Goal: Information Seeking & Learning: Check status

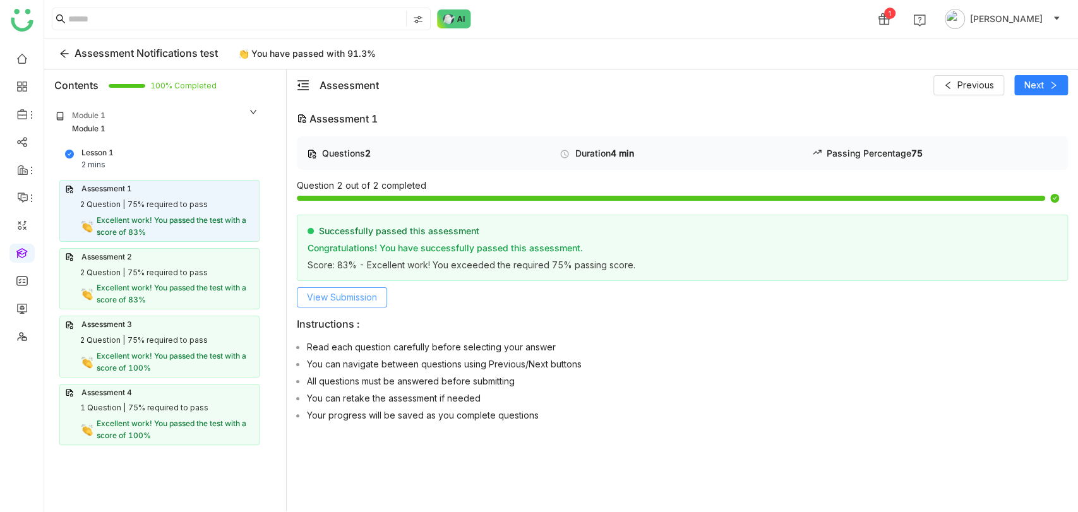
click at [340, 302] on span "View Submission" at bounding box center [342, 298] width 70 height 14
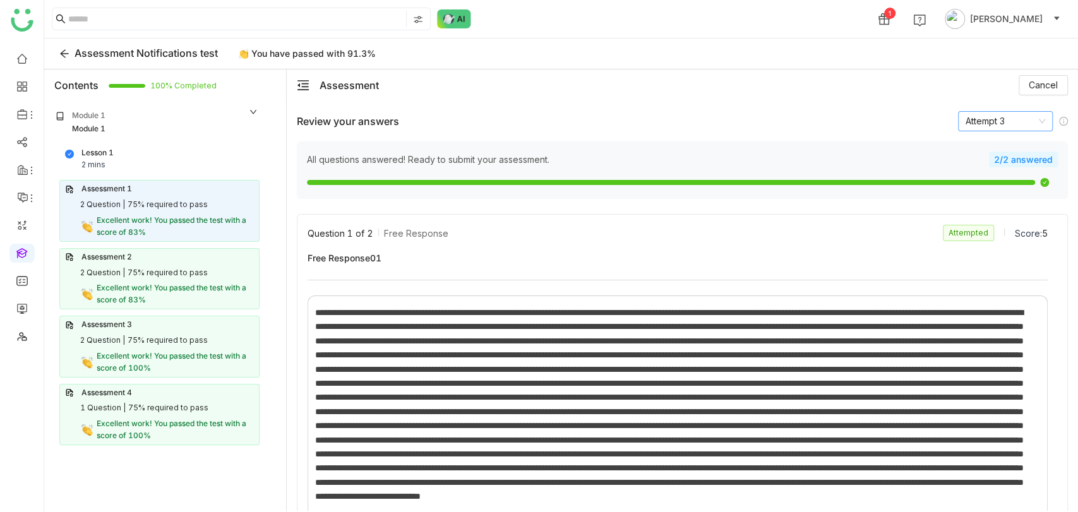
click at [1009, 123] on nz-select-item "Attempt 3" at bounding box center [1006, 121] width 80 height 19
click at [638, 243] on div "Question 1 of 2 Free Response Attempted Score: 5" at bounding box center [678, 235] width 740 height 20
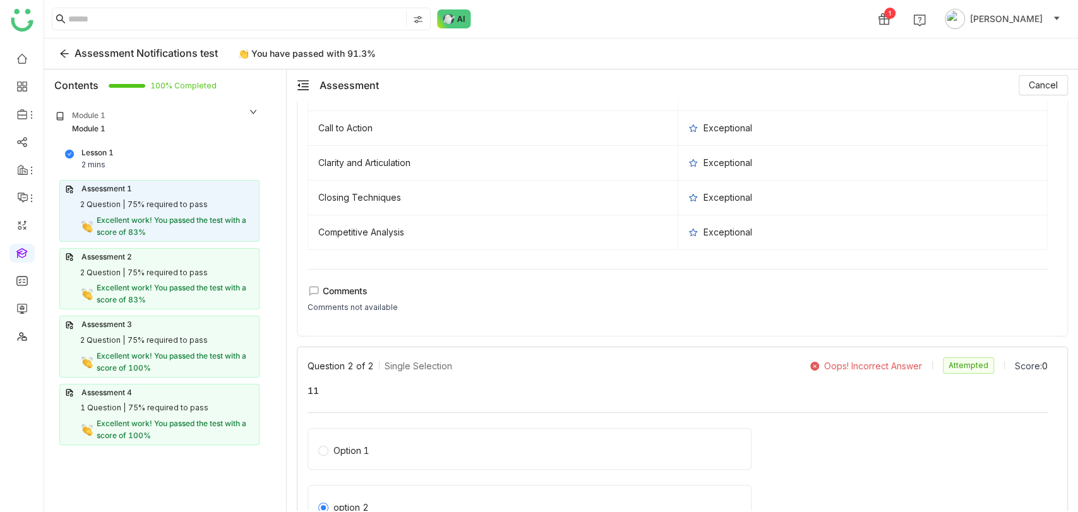
scroll to position [858, 0]
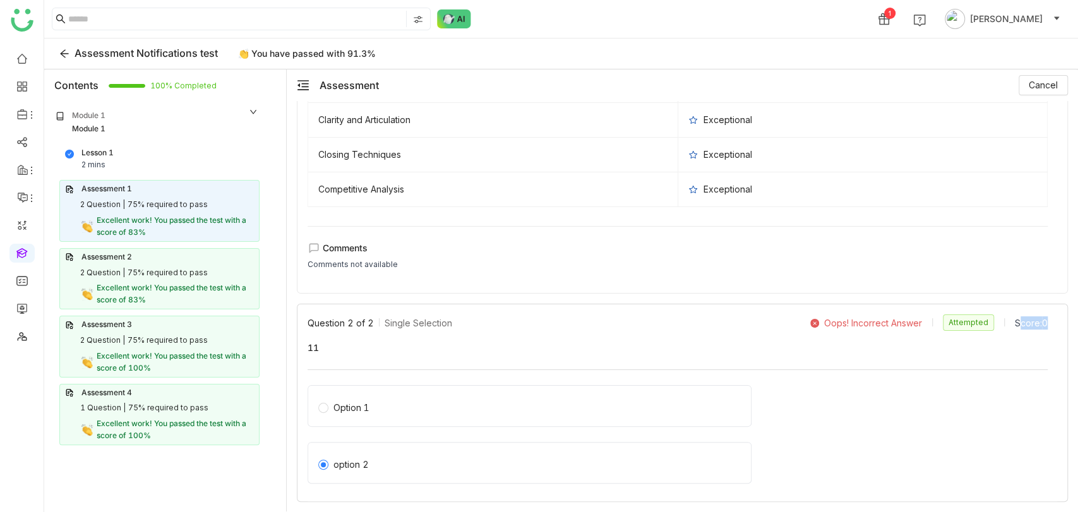
drag, startPoint x: 1036, startPoint y: 322, endPoint x: 1004, endPoint y: 321, distance: 32.8
click at [1004, 322] on div "Question 2 of 2 Single Selection Oops! Incorrect Answer Attempted Score: 0 11 O…" at bounding box center [683, 408] width 750 height 187
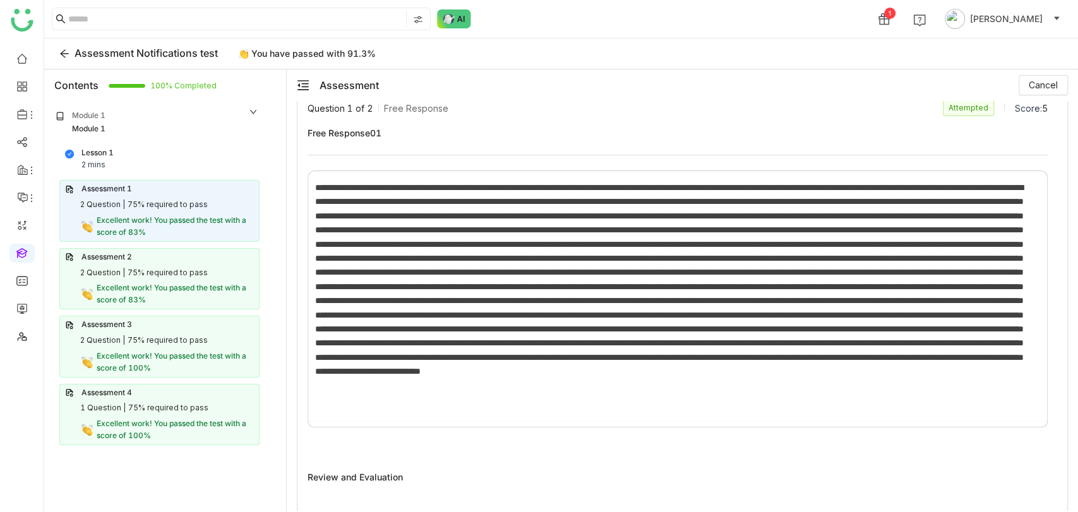
scroll to position [0, 0]
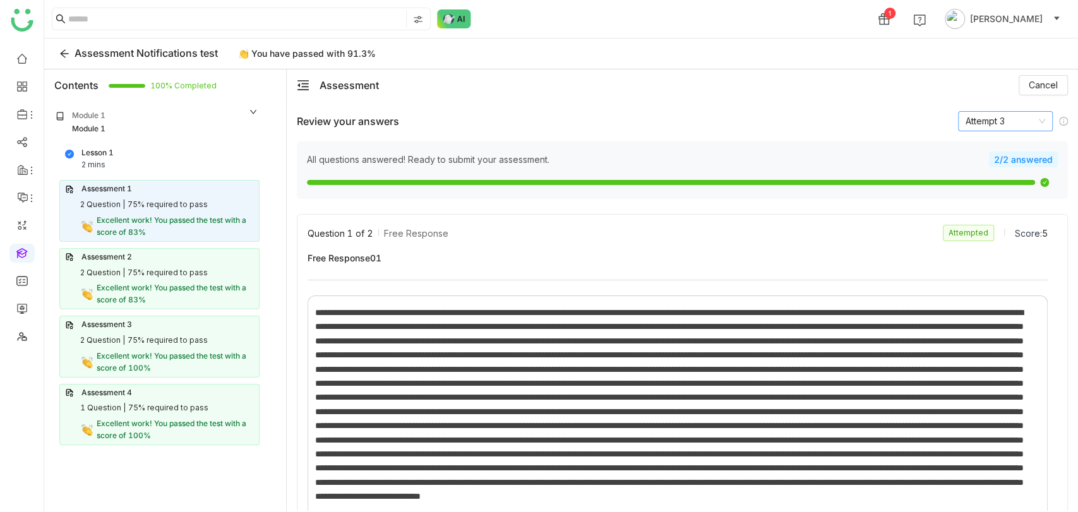
click at [985, 124] on nz-select-item "Attempt 3" at bounding box center [1006, 121] width 80 height 19
click at [980, 169] on div "Attempt 2" at bounding box center [995, 167] width 80 height 14
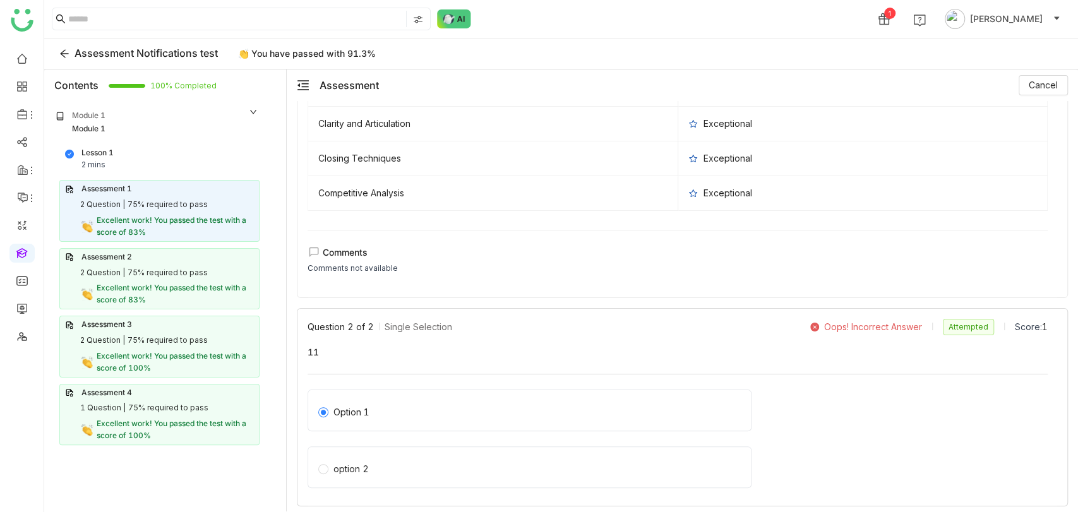
scroll to position [645, 0]
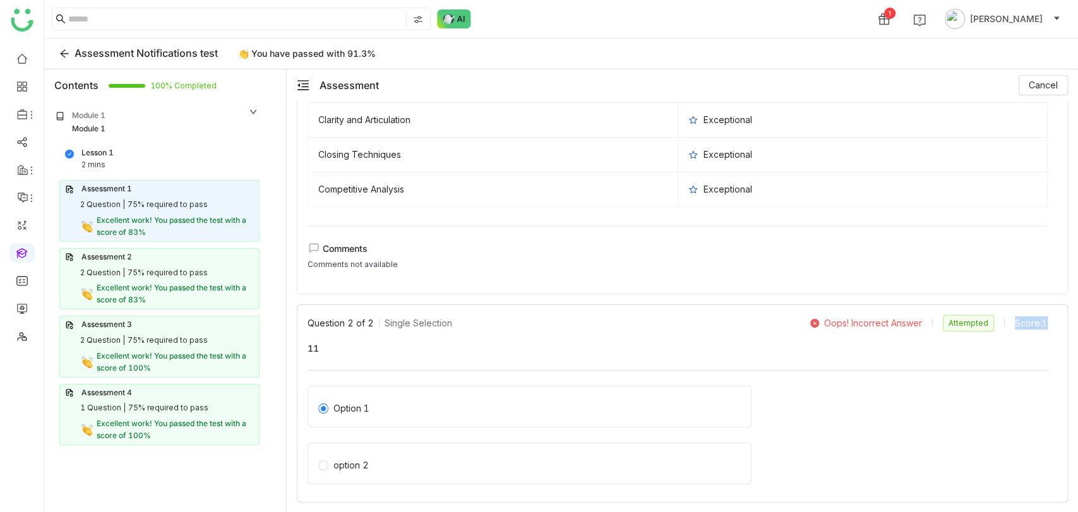
drag, startPoint x: 1033, startPoint y: 322, endPoint x: 993, endPoint y: 320, distance: 39.9
click at [993, 320] on div "Oops! Incorrect Answer Attempted Score: 1" at bounding box center [928, 323] width 237 height 16
drag, startPoint x: 800, startPoint y: 320, endPoint x: 928, endPoint y: 313, distance: 127.8
click at [928, 315] on div "Oops! Incorrect Answer Attempted Score: 1" at bounding box center [928, 323] width 237 height 16
click at [787, 381] on div "Question 2 of 2 Single Selection Oops! Incorrect Answer Attempted Score: 1 11 O…" at bounding box center [678, 408] width 740 height 187
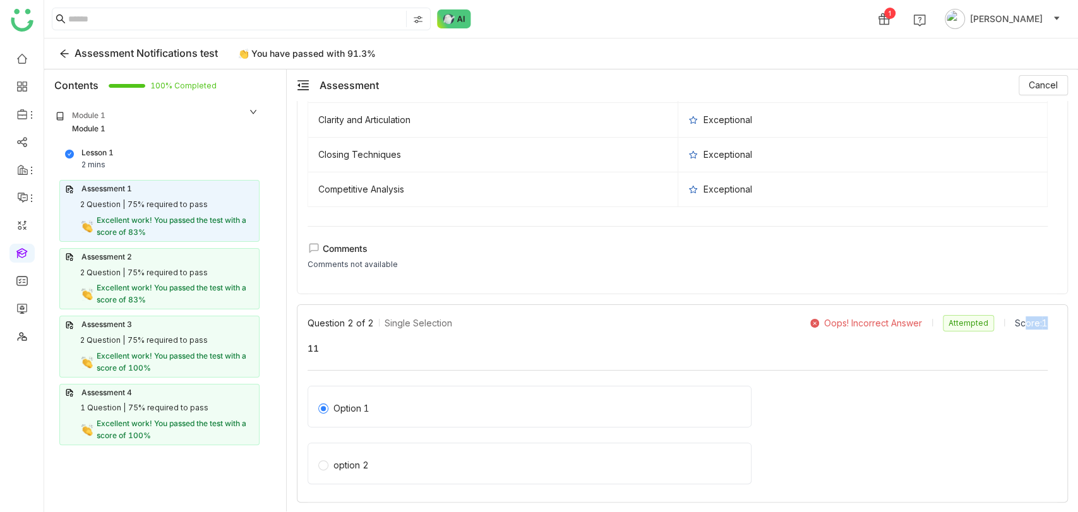
drag, startPoint x: 1036, startPoint y: 332, endPoint x: 1012, endPoint y: 328, distance: 24.2
click at [1012, 328] on div "Question 2 of 2 Single Selection Oops! Incorrect Answer Attempted Score: 1 11 O…" at bounding box center [683, 408] width 750 height 187
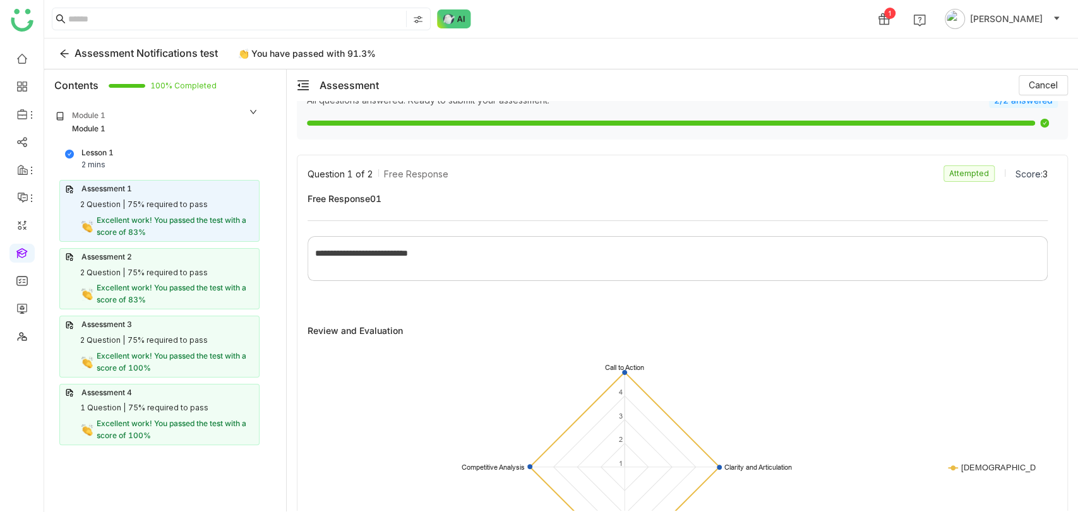
scroll to position [0, 0]
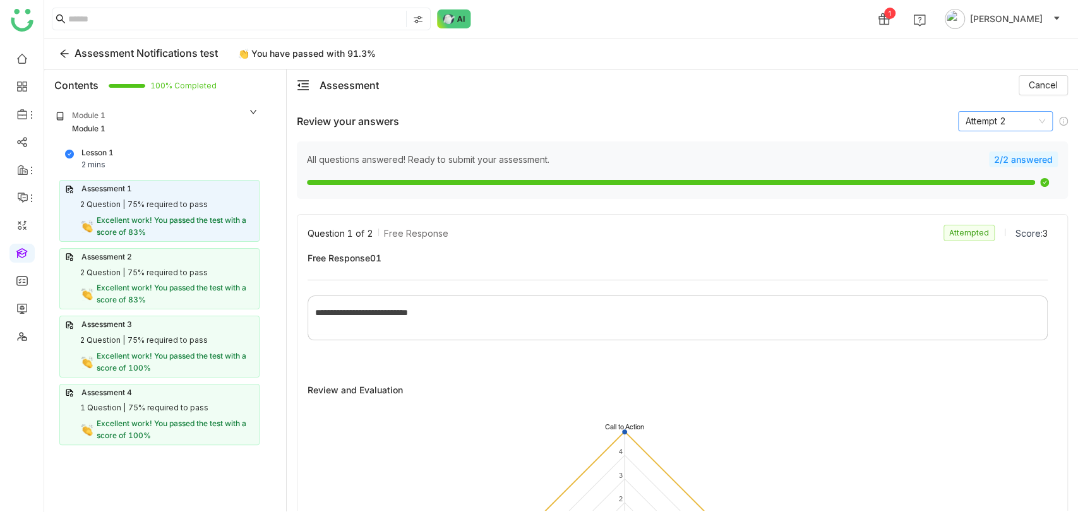
click at [990, 118] on nz-select-item "Attempt 2" at bounding box center [1006, 121] width 80 height 19
click at [971, 181] on div "Attempt 3" at bounding box center [995, 187] width 80 height 14
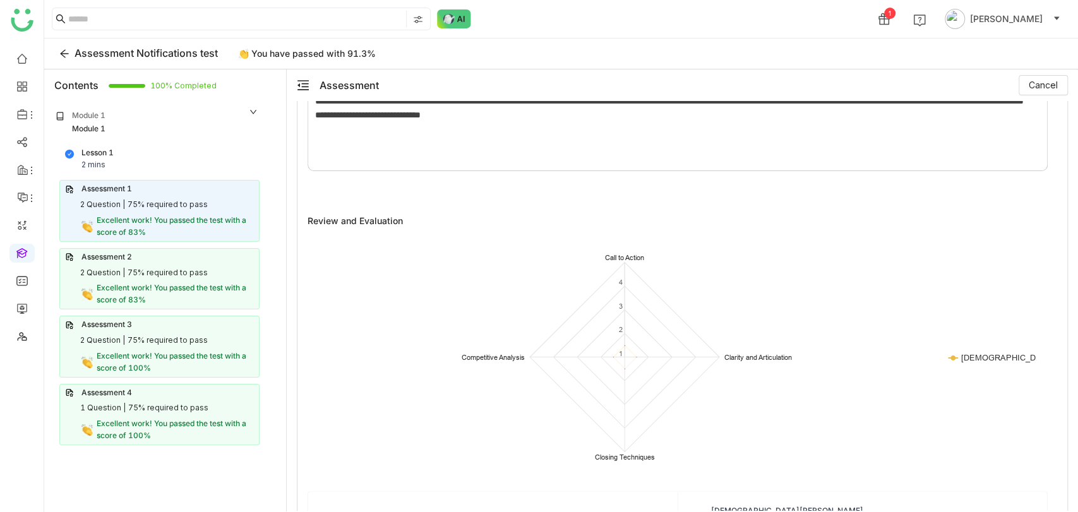
scroll to position [858, 0]
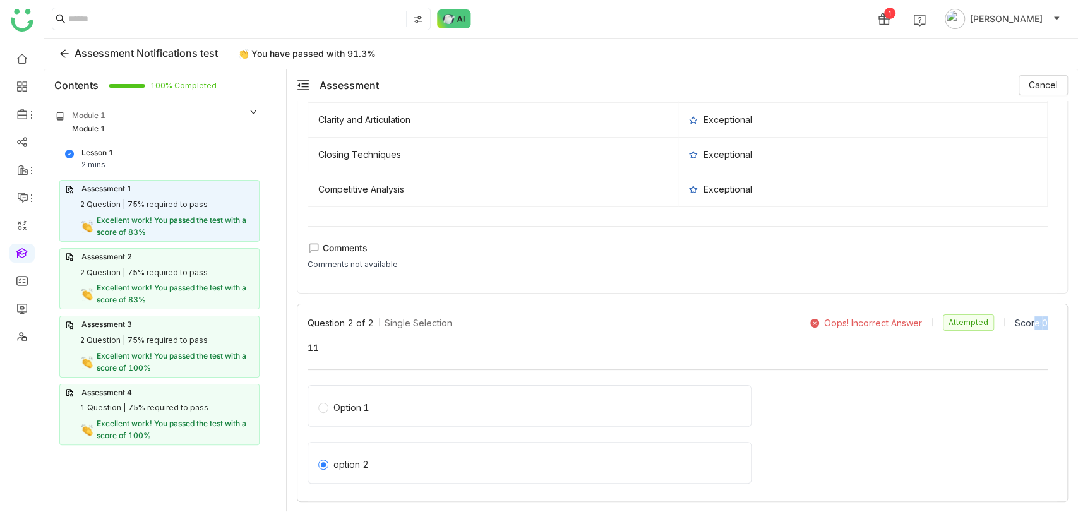
drag, startPoint x: 1041, startPoint y: 322, endPoint x: 1021, endPoint y: 322, distance: 20.2
click at [1021, 322] on div "Question 2 of 2 Single Selection Oops! Incorrect Answer Attempted Score: 0 11 O…" at bounding box center [683, 408] width 750 height 187
drag, startPoint x: 815, startPoint y: 325, endPoint x: 916, endPoint y: 323, distance: 101.1
click at [914, 329] on div "Oops! Incorrect Answer Attempted Score: 0" at bounding box center [928, 323] width 237 height 16
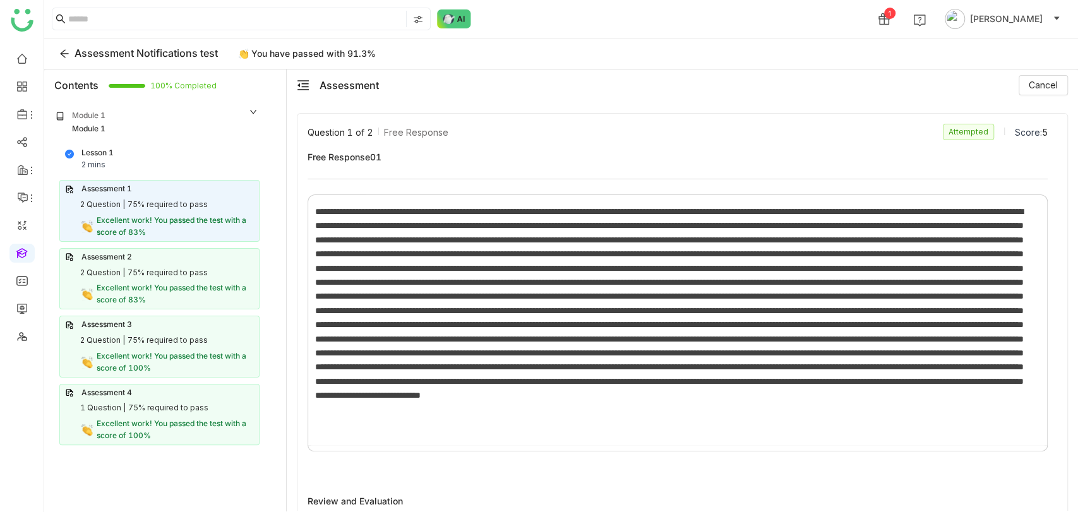
scroll to position [0, 0]
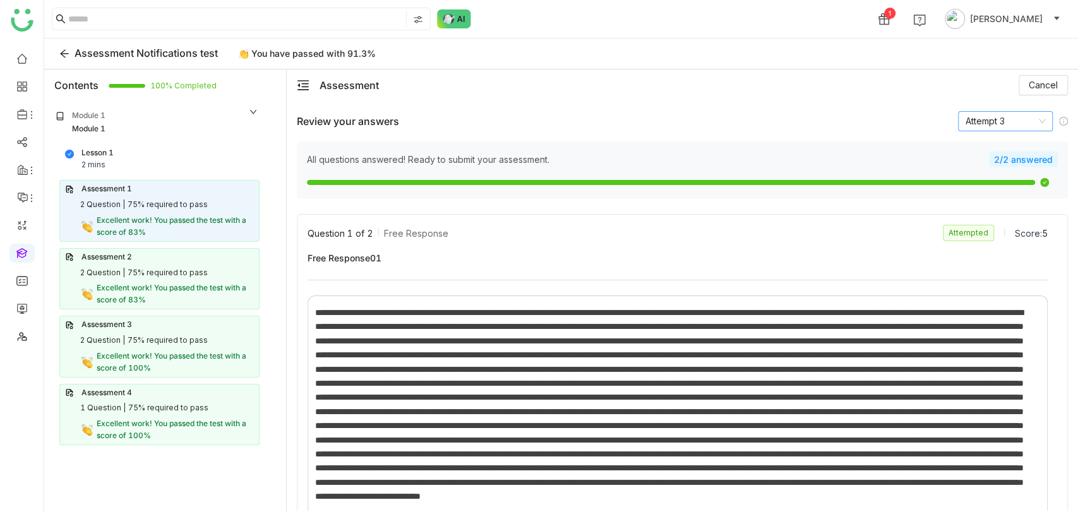
click at [995, 122] on nz-select-item "Attempt 3" at bounding box center [1006, 121] width 80 height 19
click at [976, 164] on div "Attempt 2" at bounding box center [995, 167] width 80 height 14
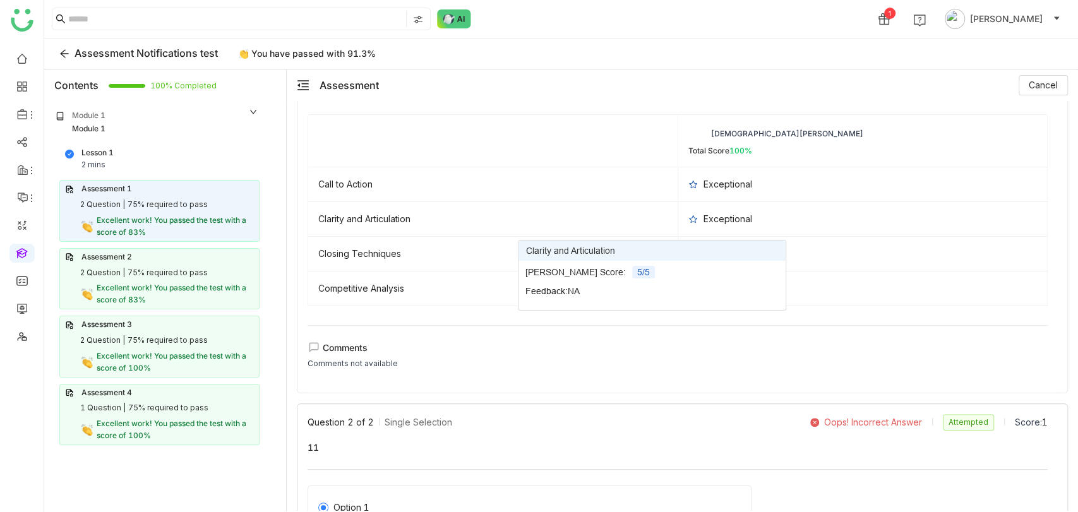
scroll to position [645, 0]
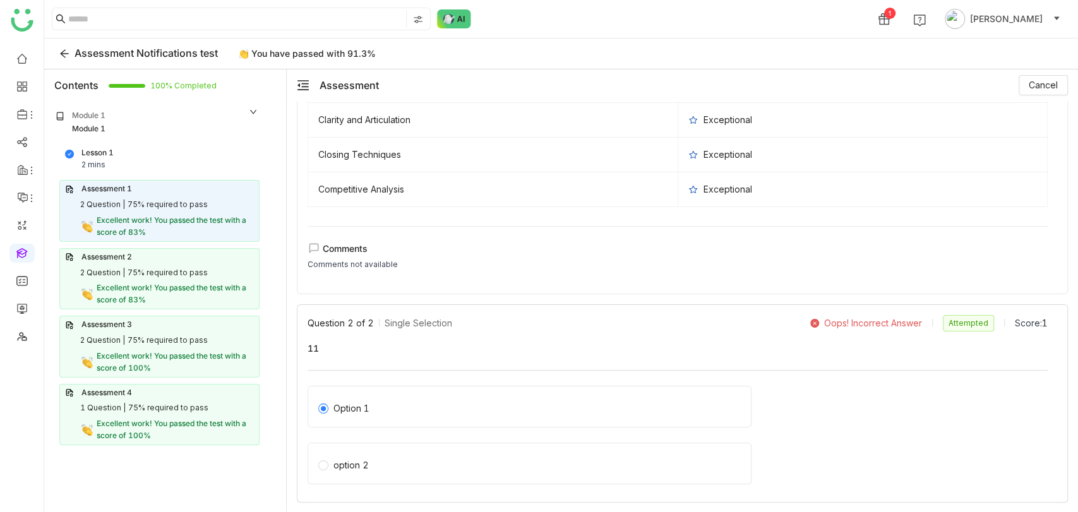
drag, startPoint x: 912, startPoint y: 320, endPoint x: 815, endPoint y: 320, distance: 96.6
click at [815, 320] on div "Oops! Incorrect Answer" at bounding box center [874, 323] width 128 height 11
click at [161, 275] on div "75% required to pass" at bounding box center [168, 273] width 80 height 12
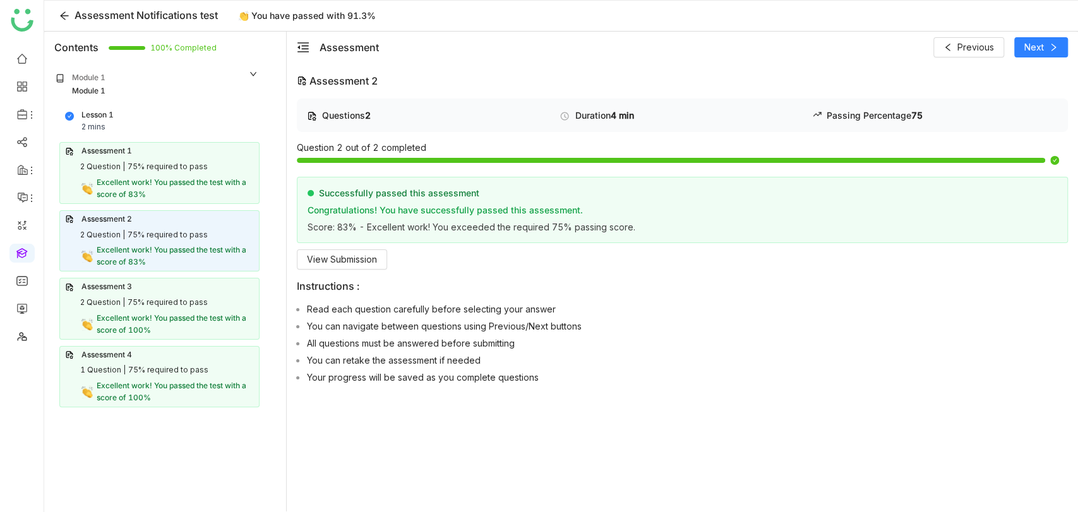
click at [232, 164] on div "2 Question | 75% required to pass" at bounding box center [159, 167] width 189 height 12
click at [175, 174] on div "Assessment 1 2 Question | 75% required to pass Excellent work! You passed the t…" at bounding box center [159, 172] width 200 height 61
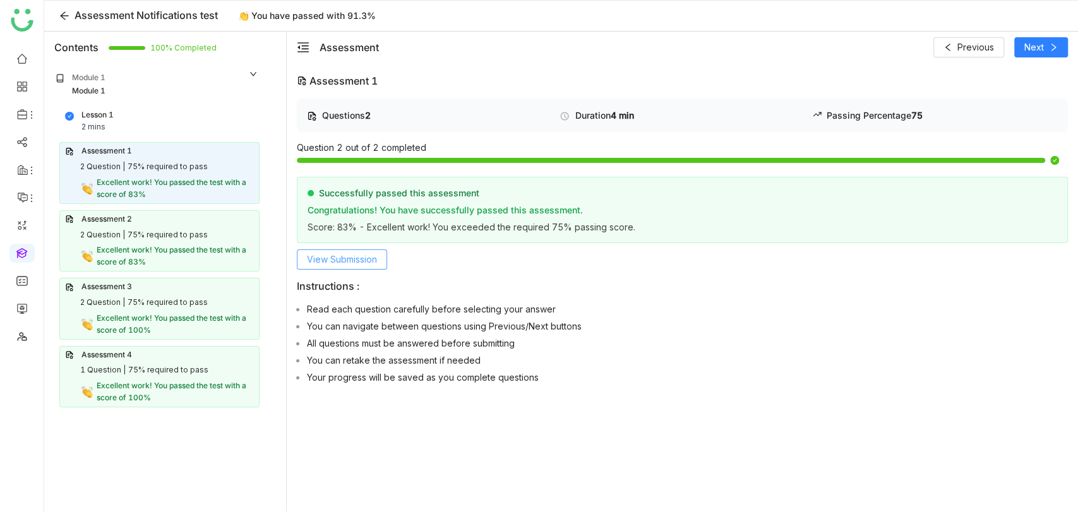
click at [347, 249] on button "View Submission" at bounding box center [342, 259] width 90 height 20
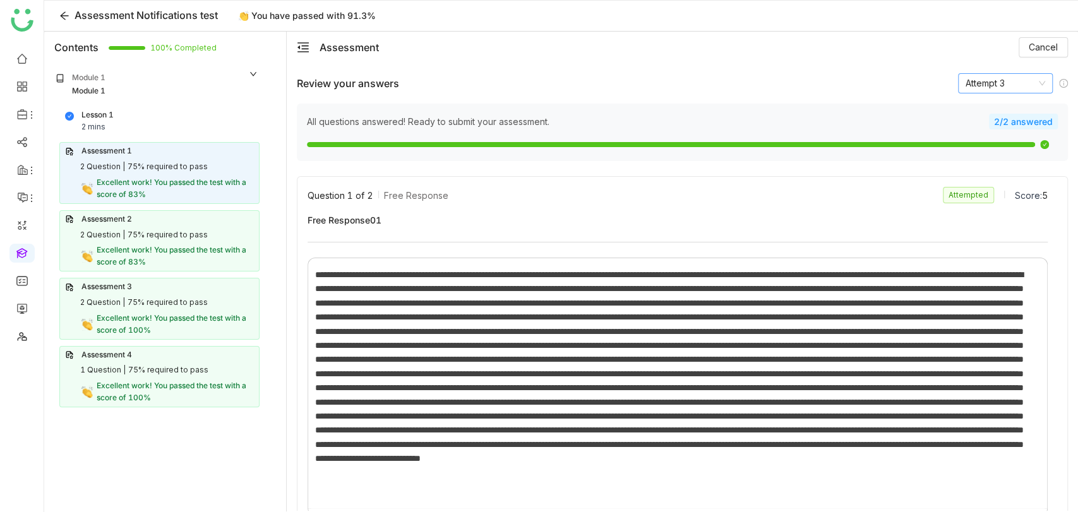
click at [1007, 83] on nz-select-item "Attempt 3" at bounding box center [1006, 83] width 80 height 19
click at [989, 124] on div "Attempt 2" at bounding box center [995, 129] width 80 height 14
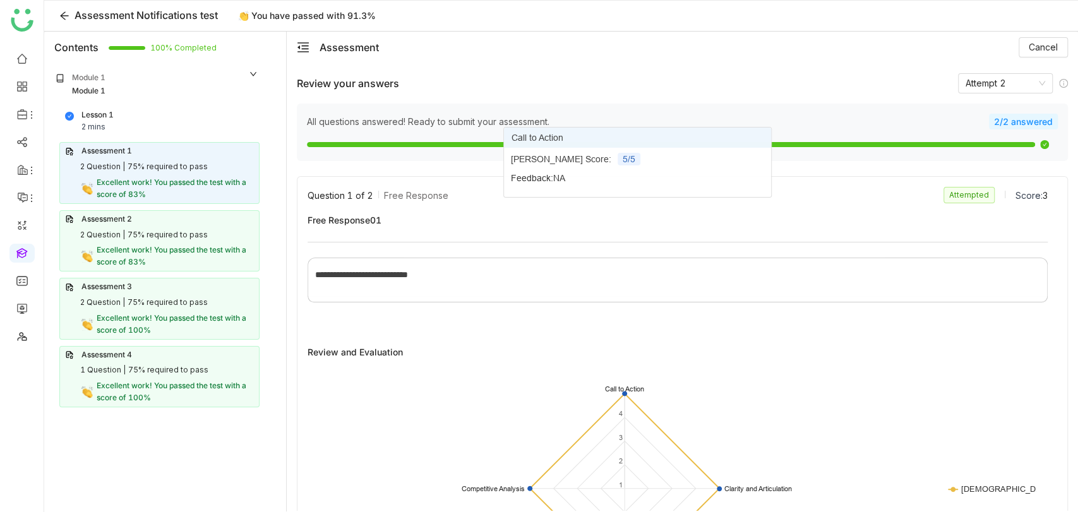
click at [188, 231] on div "75% required to pass" at bounding box center [168, 235] width 80 height 12
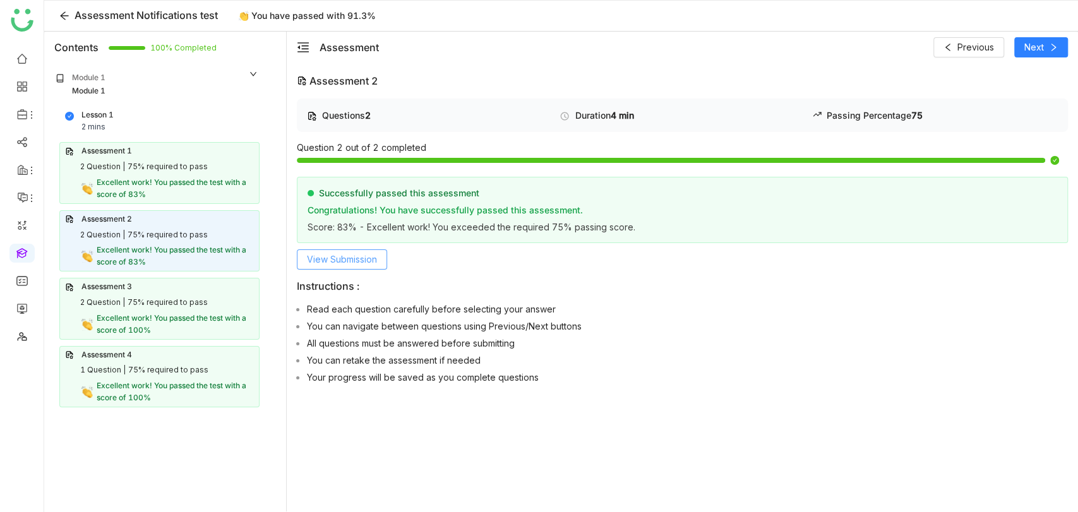
click at [366, 254] on span "View Submission" at bounding box center [342, 260] width 70 height 14
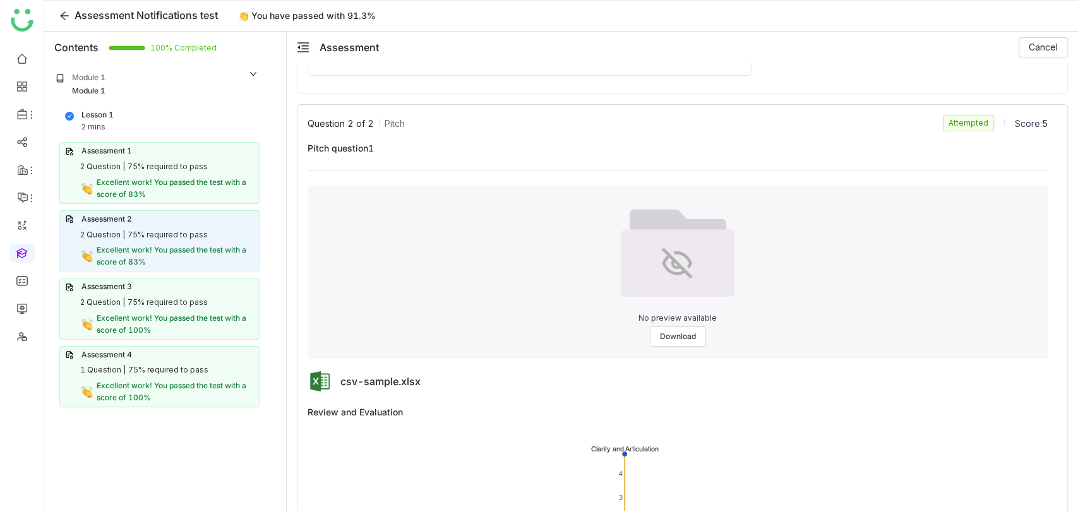
scroll to position [671, 0]
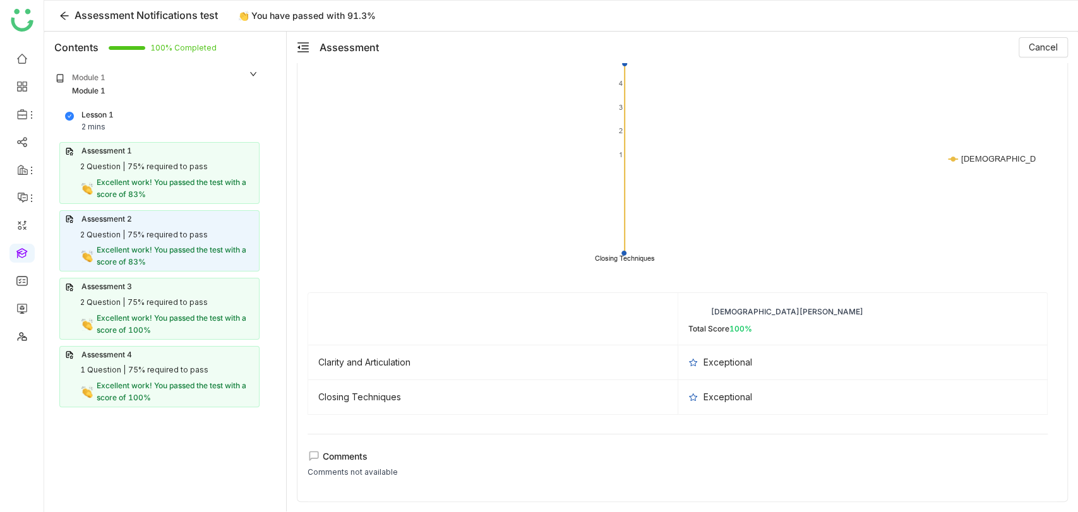
click at [188, 313] on span "Excellent work! You passed the test with a score of 100%" at bounding box center [172, 323] width 150 height 21
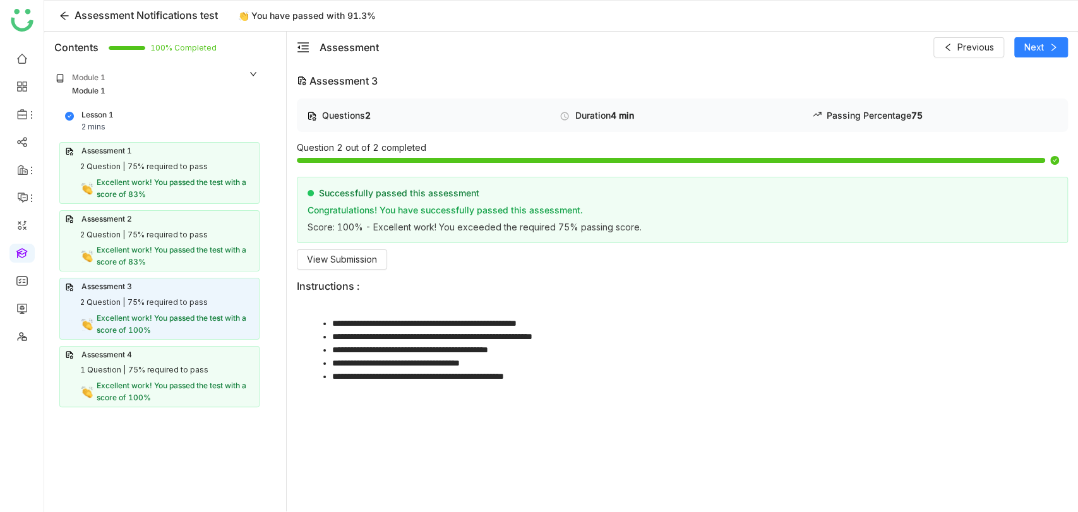
click at [133, 245] on span "Excellent work! You passed the test with a score of 83%" at bounding box center [172, 255] width 150 height 21
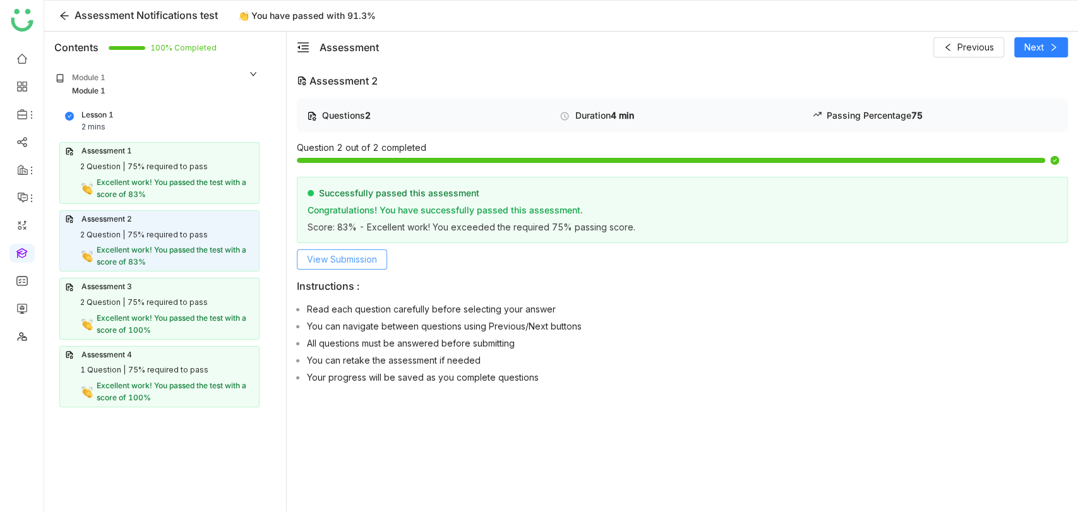
click at [375, 258] on span "View Submission" at bounding box center [342, 260] width 70 height 14
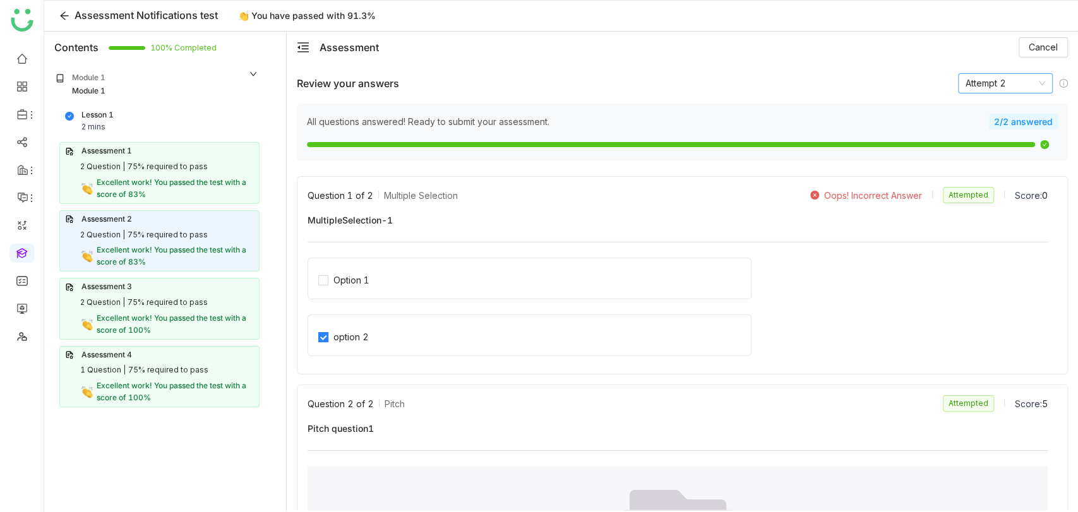
click at [983, 82] on nz-select-item "Attempt 2" at bounding box center [1006, 83] width 80 height 19
click at [971, 112] on div "Attempt 1" at bounding box center [995, 109] width 80 height 14
drag, startPoint x: 797, startPoint y: 198, endPoint x: 935, endPoint y: 193, distance: 137.8
click at [935, 193] on div "Question 1 of 2 Multiple Selection Oops! Incorrect Answer Attempted Score: 1" at bounding box center [678, 195] width 740 height 16
